Goal: Information Seeking & Learning: Check status

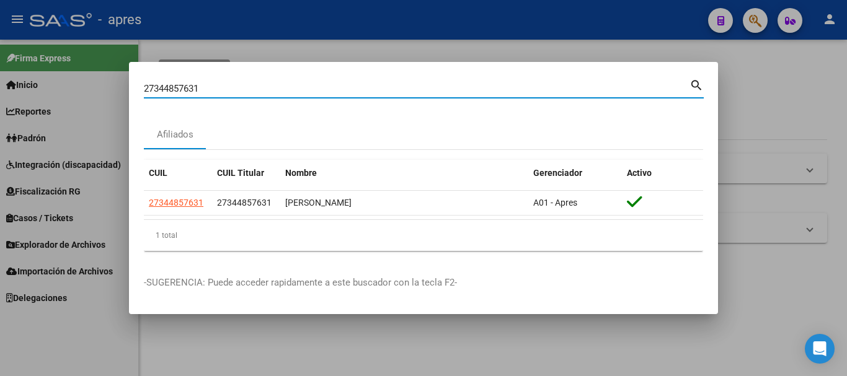
drag, startPoint x: 270, startPoint y: 90, endPoint x: 0, endPoint y: 115, distance: 270.8
click at [0, 115] on div "27344857631 Buscar (apellido, dni, cuil, nro traspaso, cuit, obra social) searc…" at bounding box center [423, 188] width 847 height 376
paste input "3458896224"
type input "23458896224"
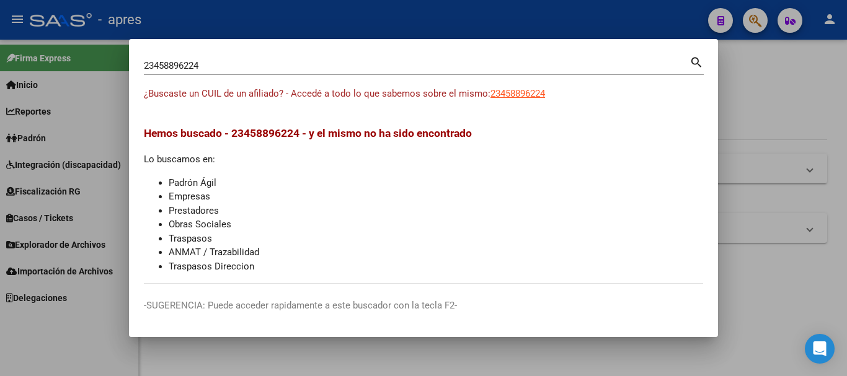
click at [516, 86] on div "23458896224 [PERSON_NAME] (apellido, dni, [PERSON_NAME], [PERSON_NAME], cuit, o…" at bounding box center [424, 70] width 560 height 33
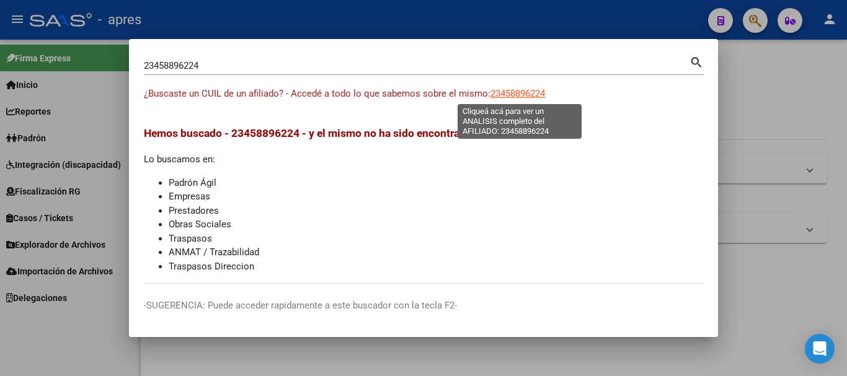
click at [516, 93] on span "23458896224" at bounding box center [517, 93] width 55 height 11
type textarea "23458896224"
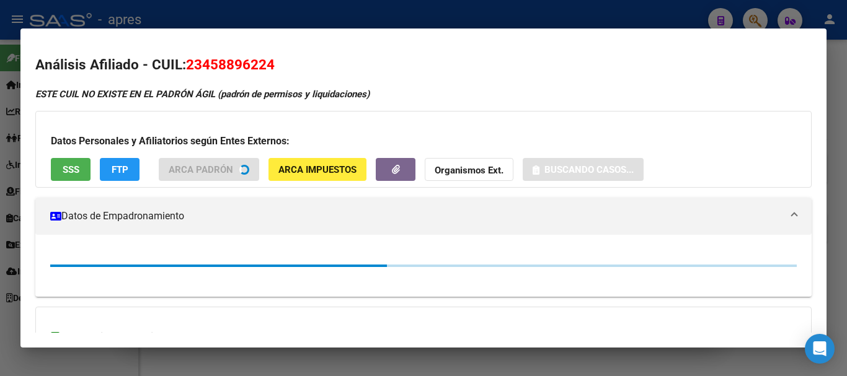
click at [74, 168] on span "SSS" at bounding box center [71, 169] width 17 height 11
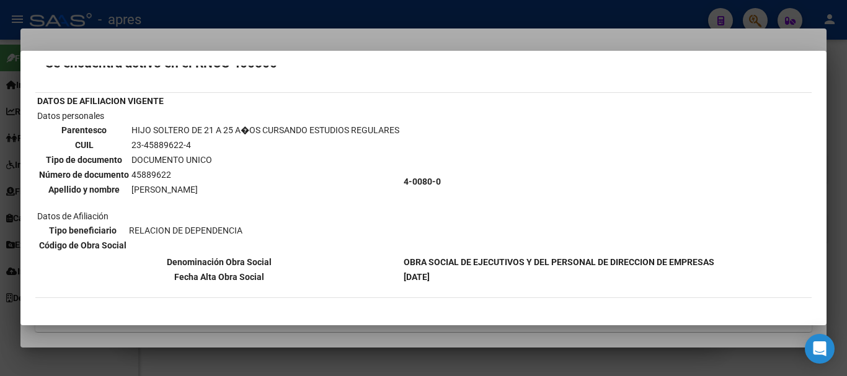
scroll to position [62, 0]
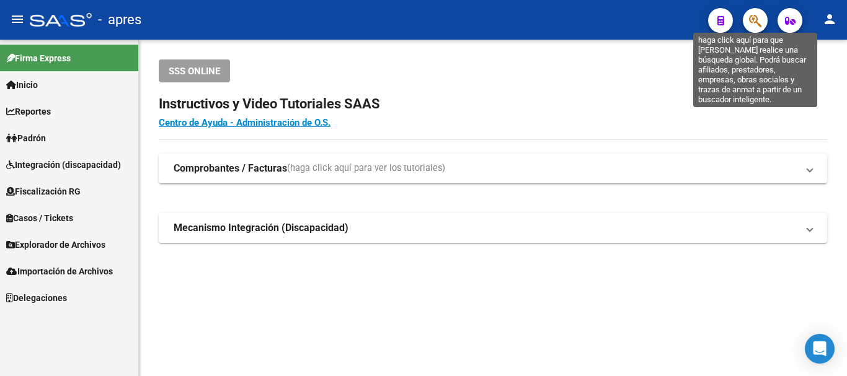
click at [757, 20] on icon "button" at bounding box center [755, 21] width 12 height 14
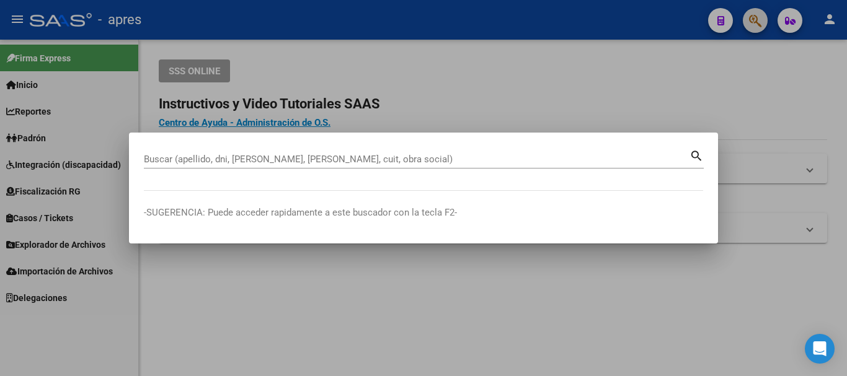
paste input "20407570759"
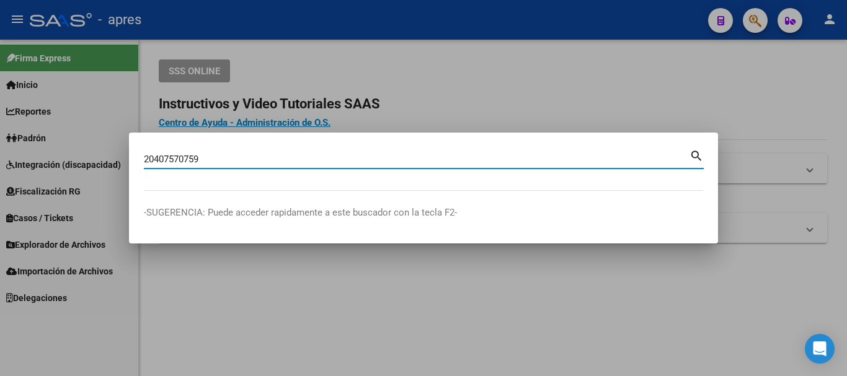
type input "20407570759"
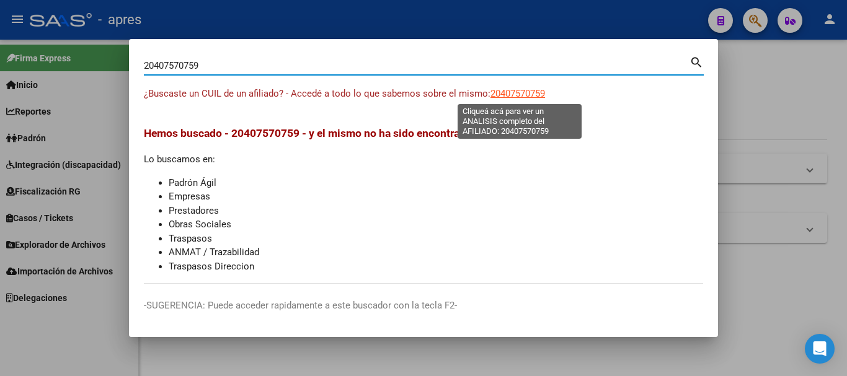
click at [511, 95] on span "20407570759" at bounding box center [517, 93] width 55 height 11
type textarea "20407570759"
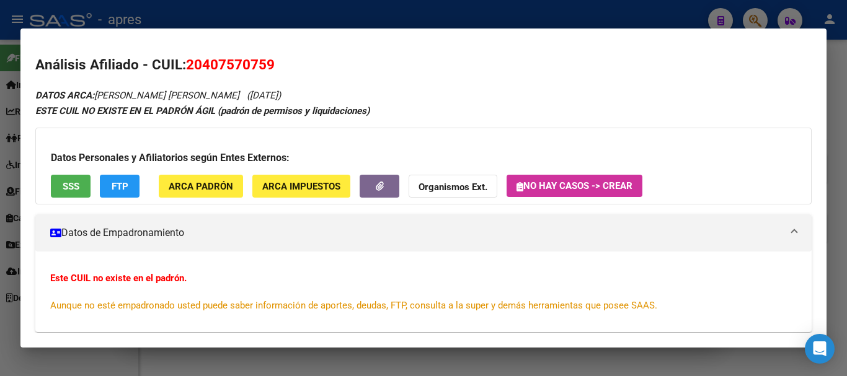
click at [64, 187] on span "SSS" at bounding box center [71, 186] width 17 height 11
